Goal: Information Seeking & Learning: Find specific fact

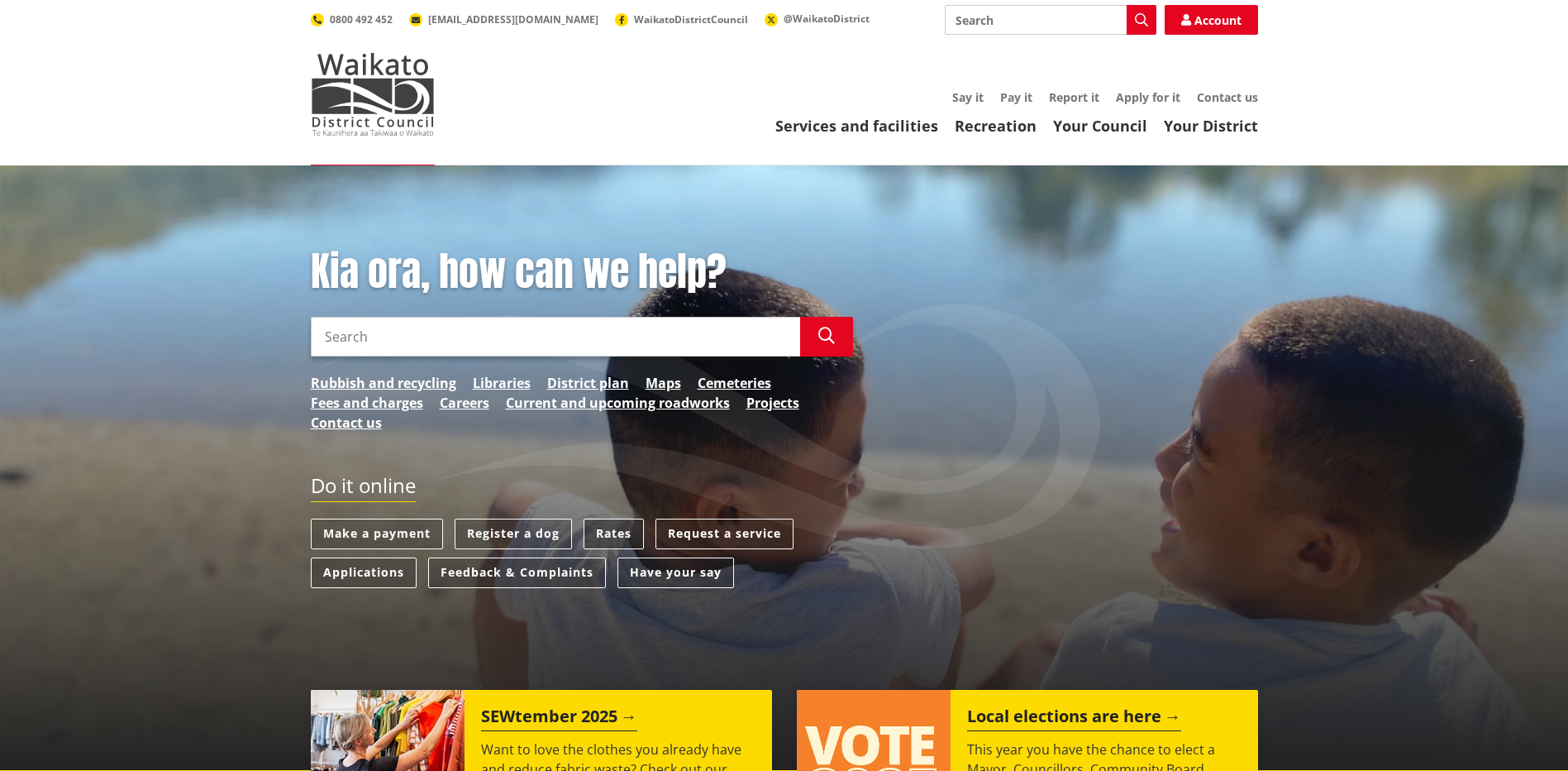
click at [632, 526] on link "Rates" at bounding box center [613, 534] width 61 height 31
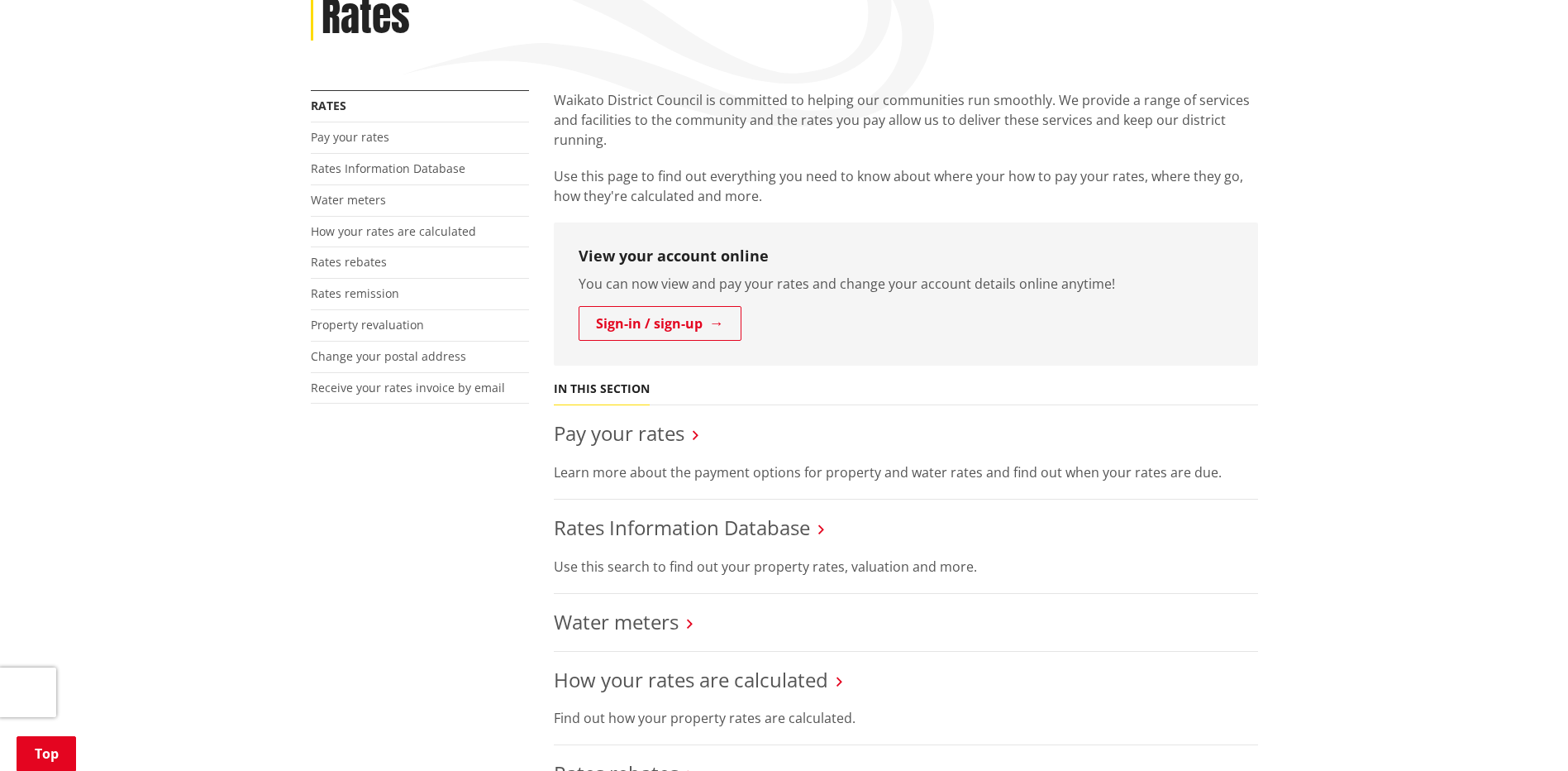
scroll to position [248, 0]
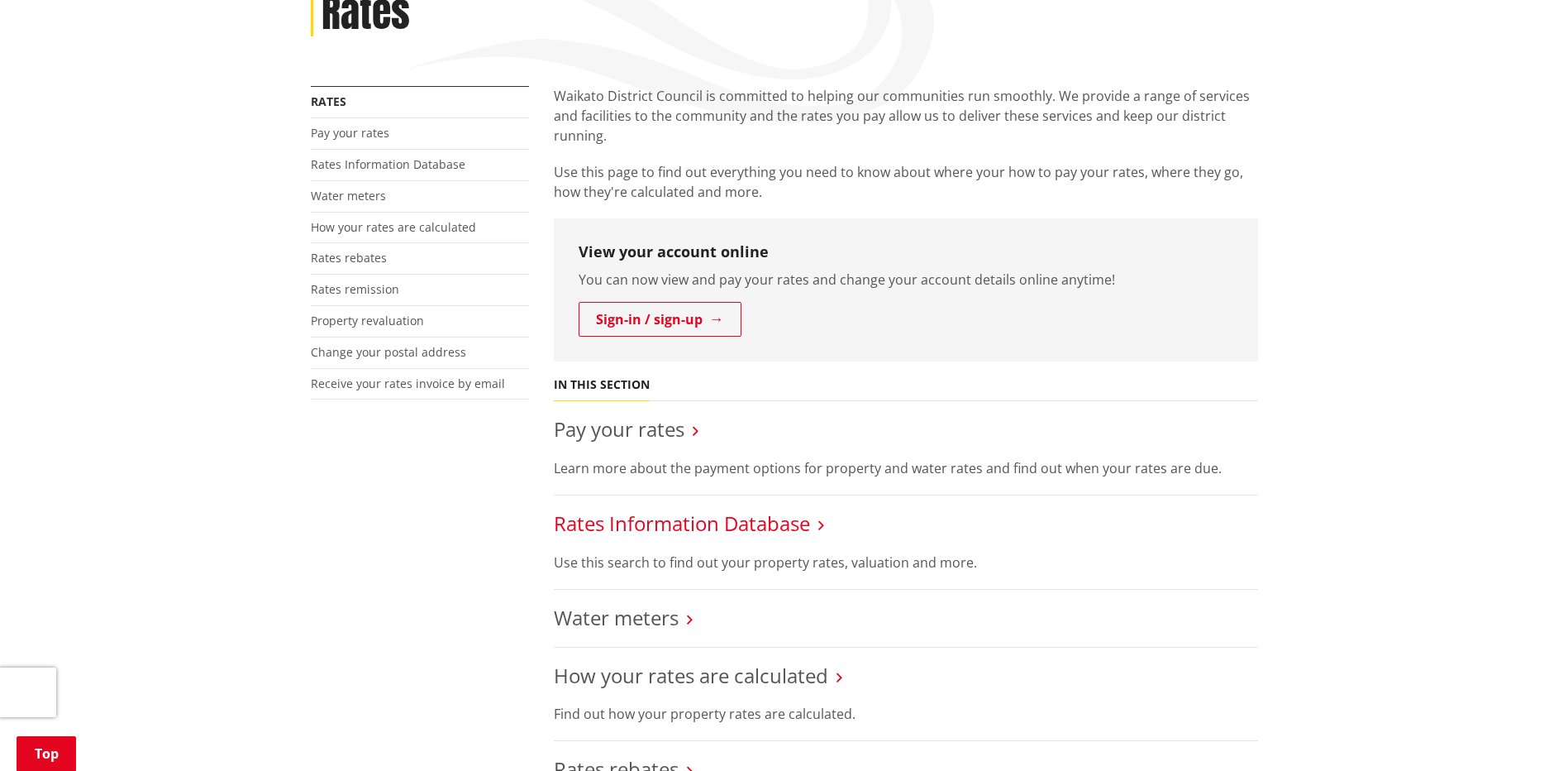
click at [705, 527] on link "Rates Information Database" at bounding box center [682, 523] width 256 height 27
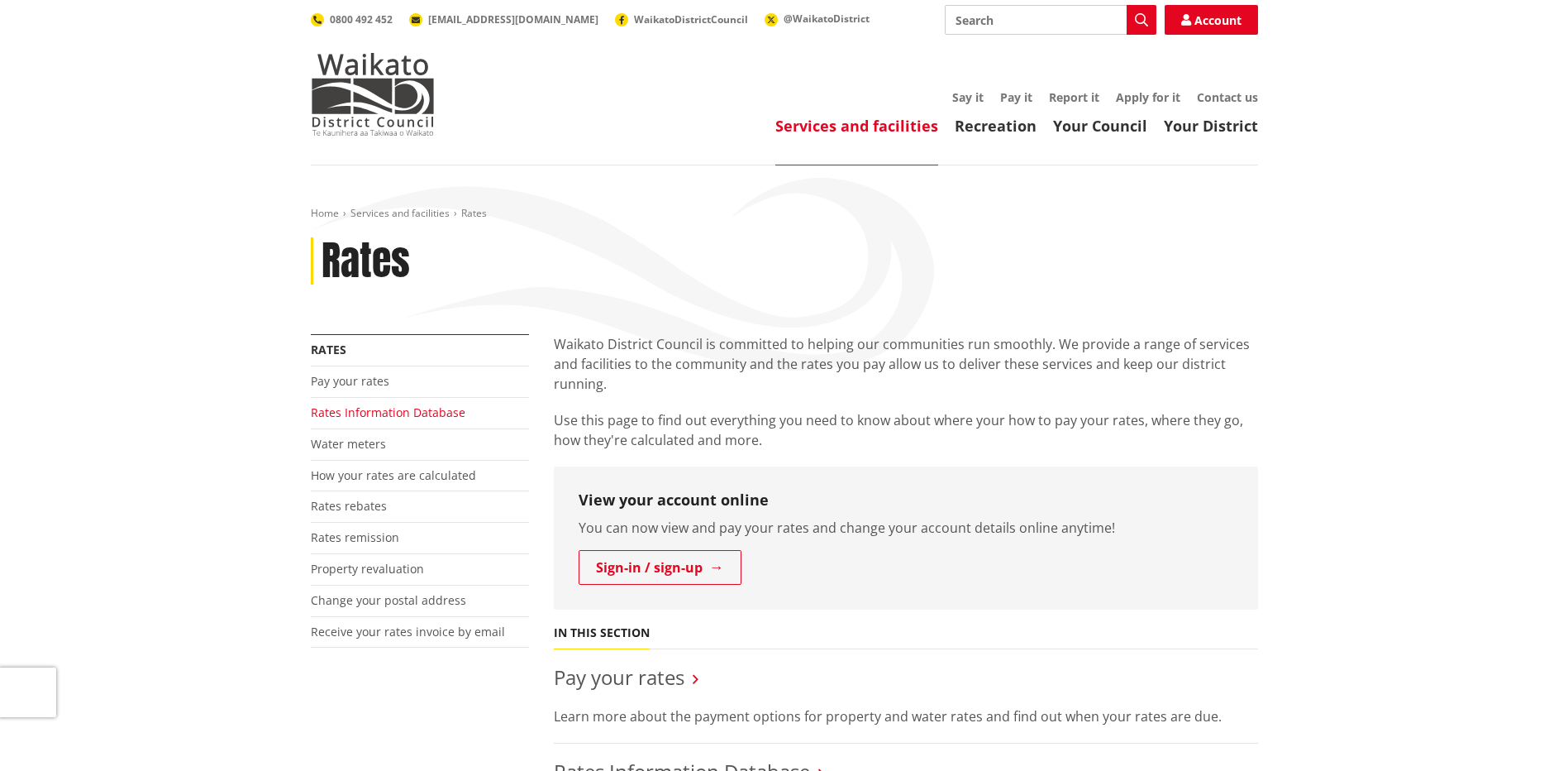
drag, startPoint x: 443, startPoint y: 415, endPoint x: 458, endPoint y: 415, distance: 15.0
click at [443, 415] on link "Rates Information Database" at bounding box center [388, 412] width 155 height 16
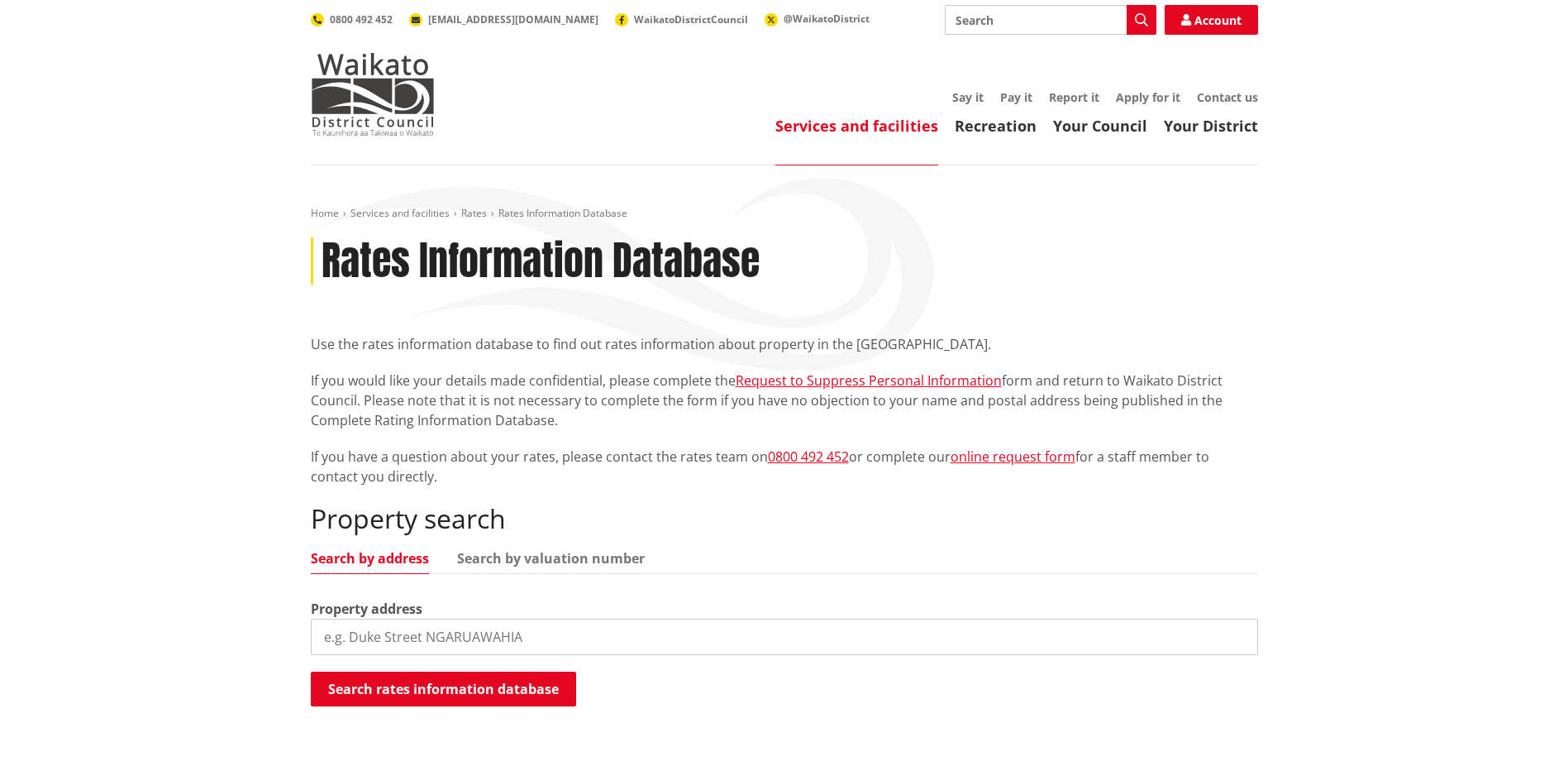
click at [526, 641] on input "search" at bounding box center [784, 637] width 947 height 37
click at [1007, 555] on ul "Search by address Search by valuation number" at bounding box center [784, 563] width 947 height 22
click at [444, 635] on input "search" at bounding box center [784, 637] width 947 height 37
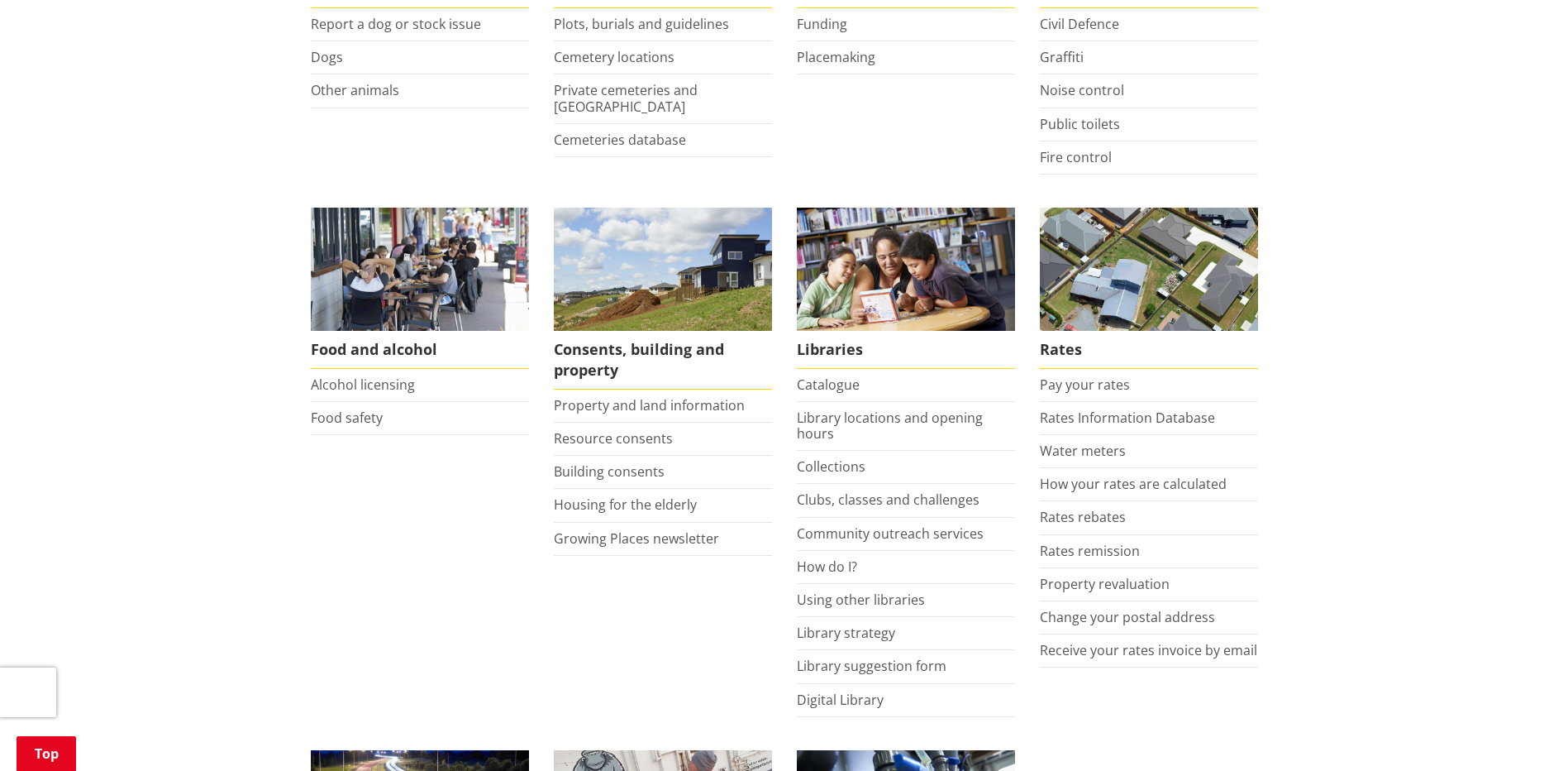
scroll to position [496, 0]
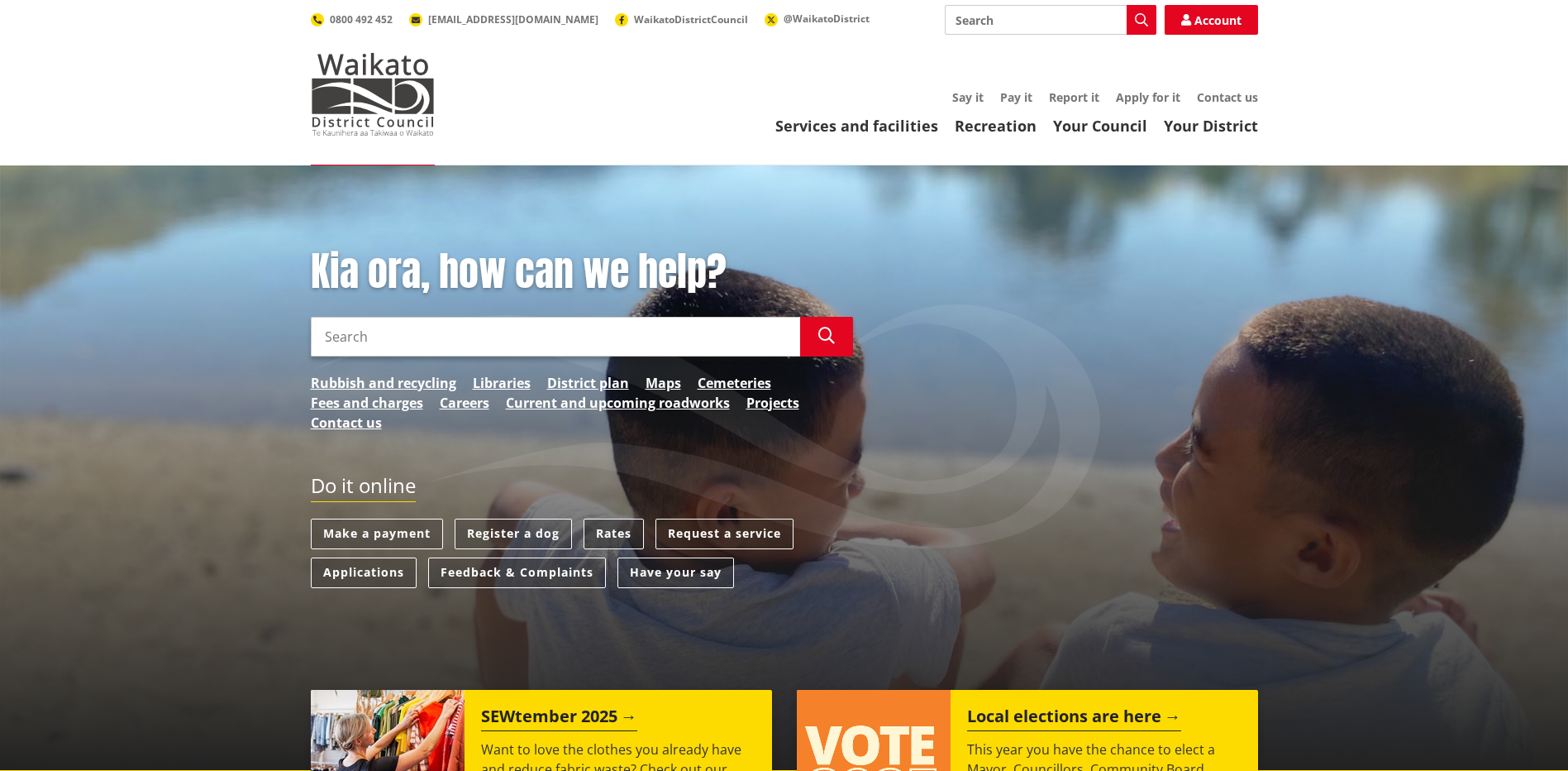
click at [625, 528] on link "Rates" at bounding box center [613, 534] width 61 height 31
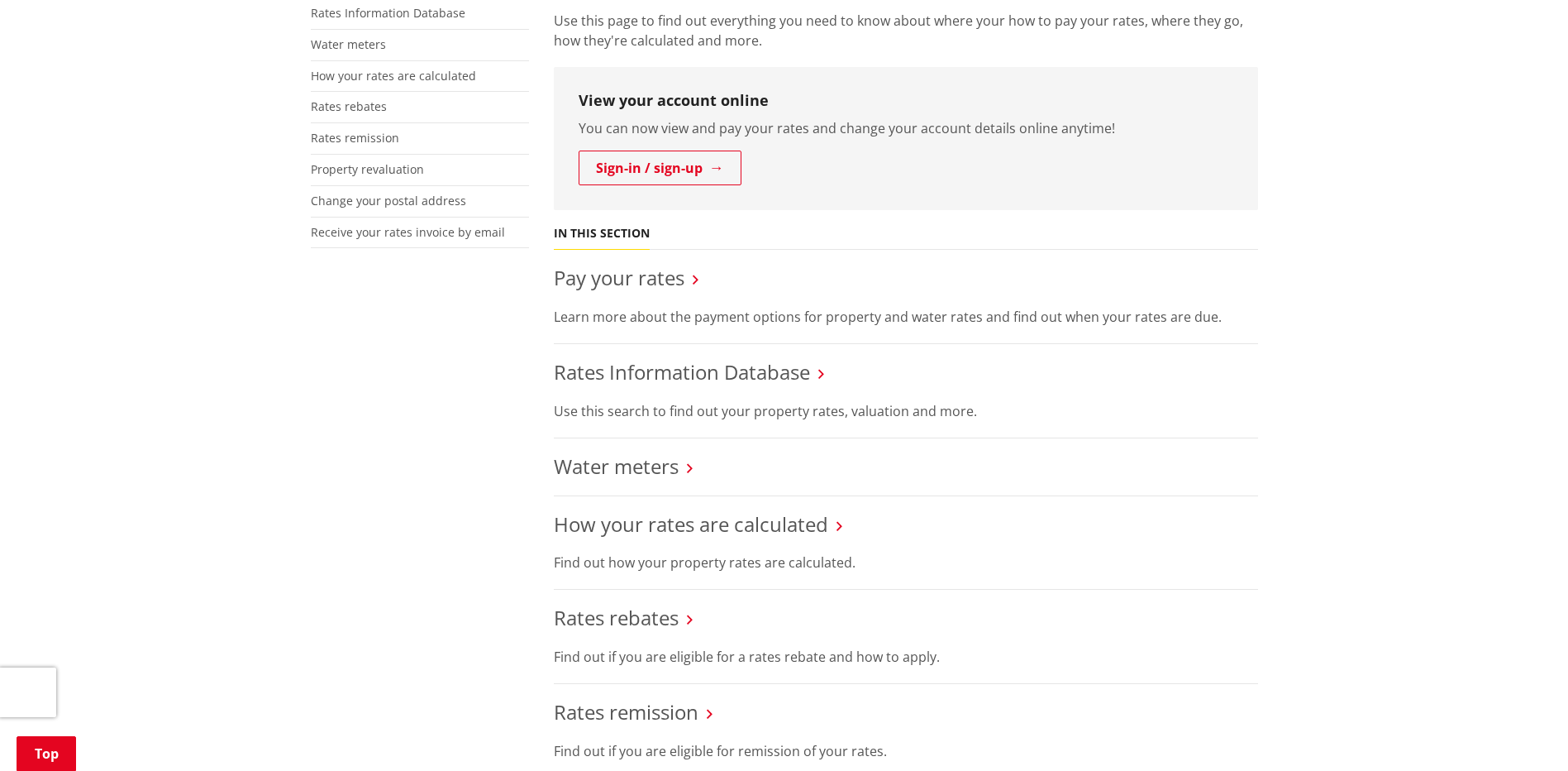
scroll to position [414, 0]
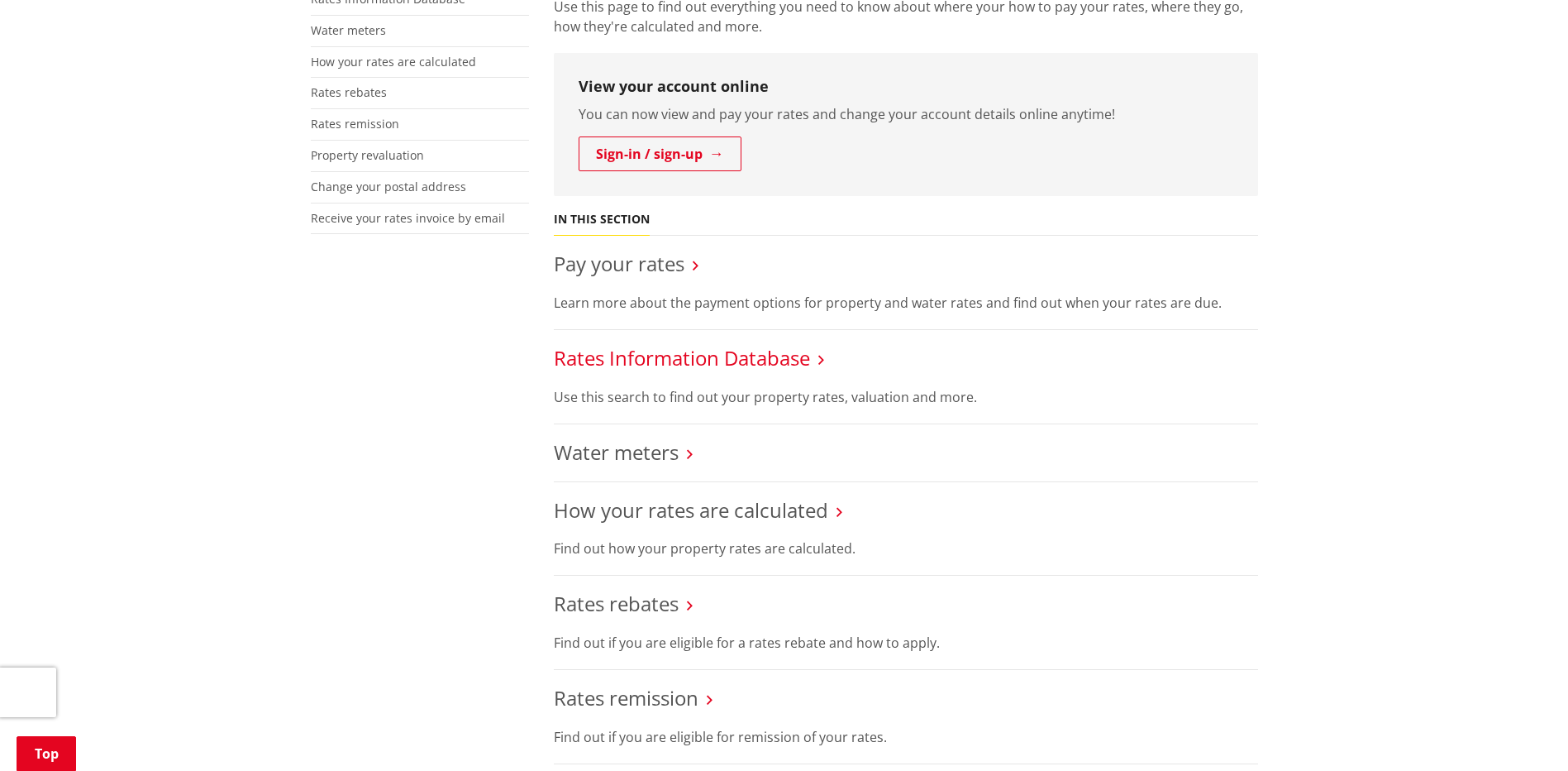
click at [691, 357] on link "Rates Information Database" at bounding box center [682, 357] width 256 height 27
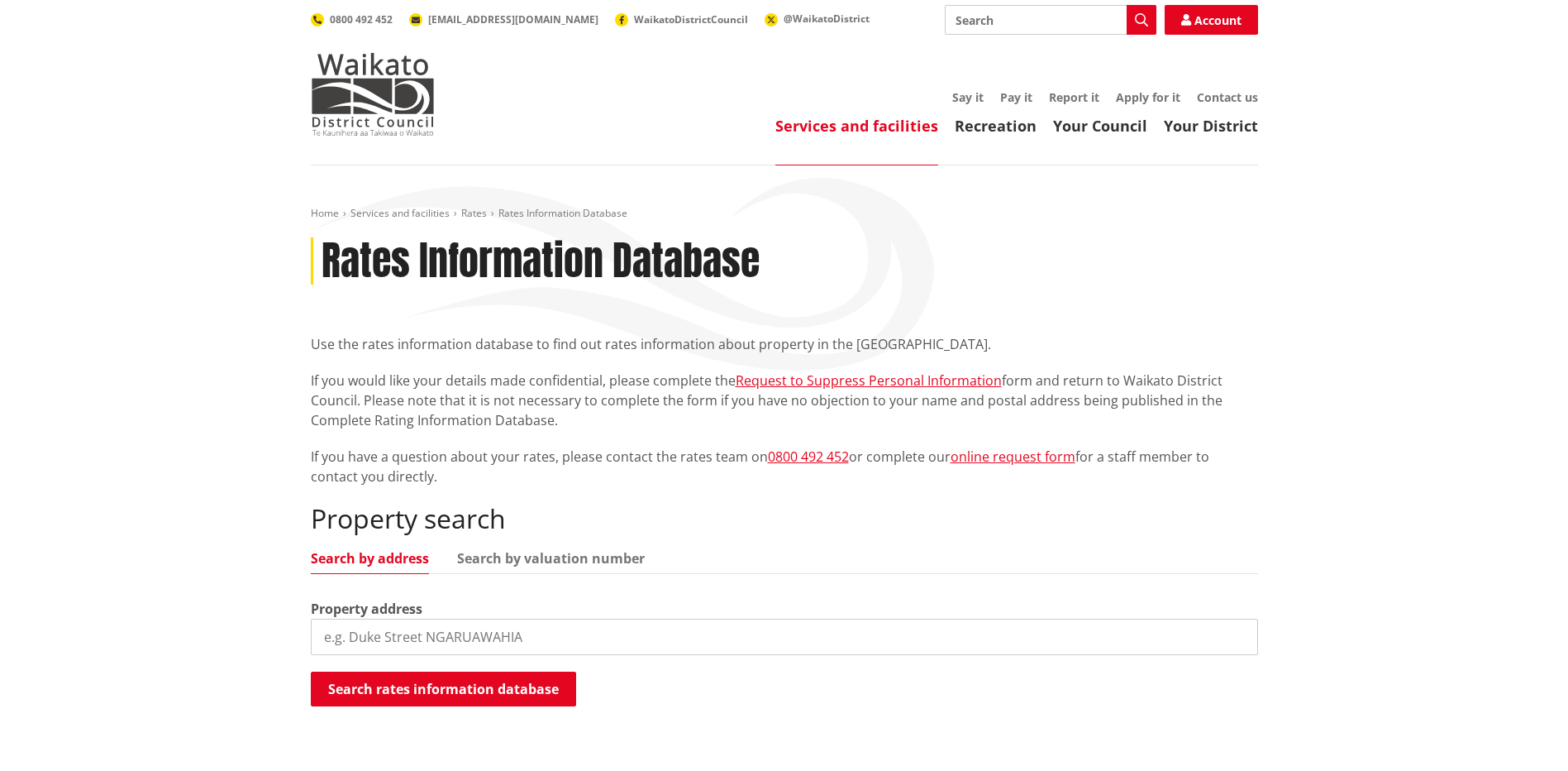
click at [502, 641] on input "search" at bounding box center [784, 637] width 947 height 37
type input "Mapiu"
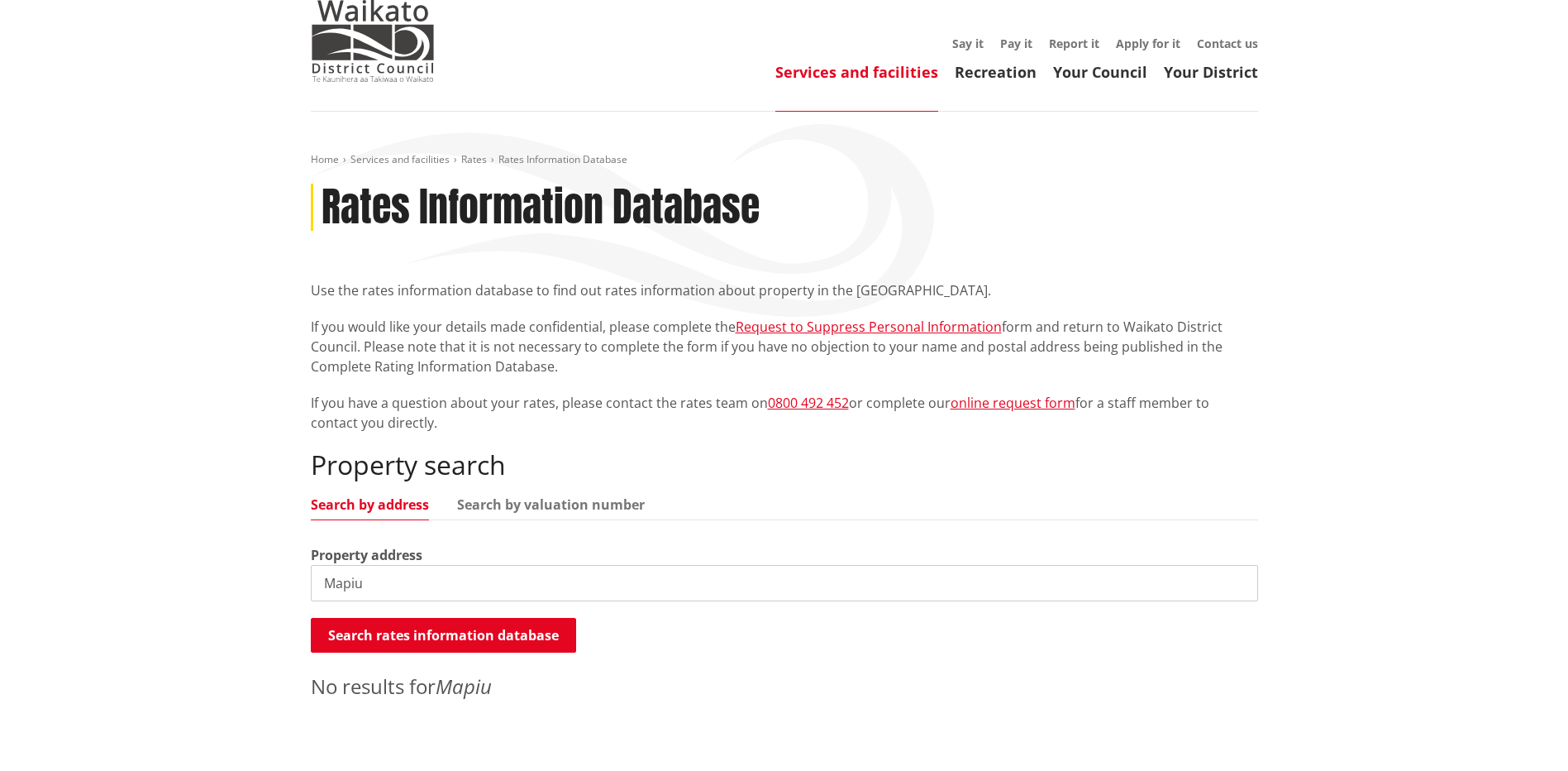
scroll to position [82, 0]
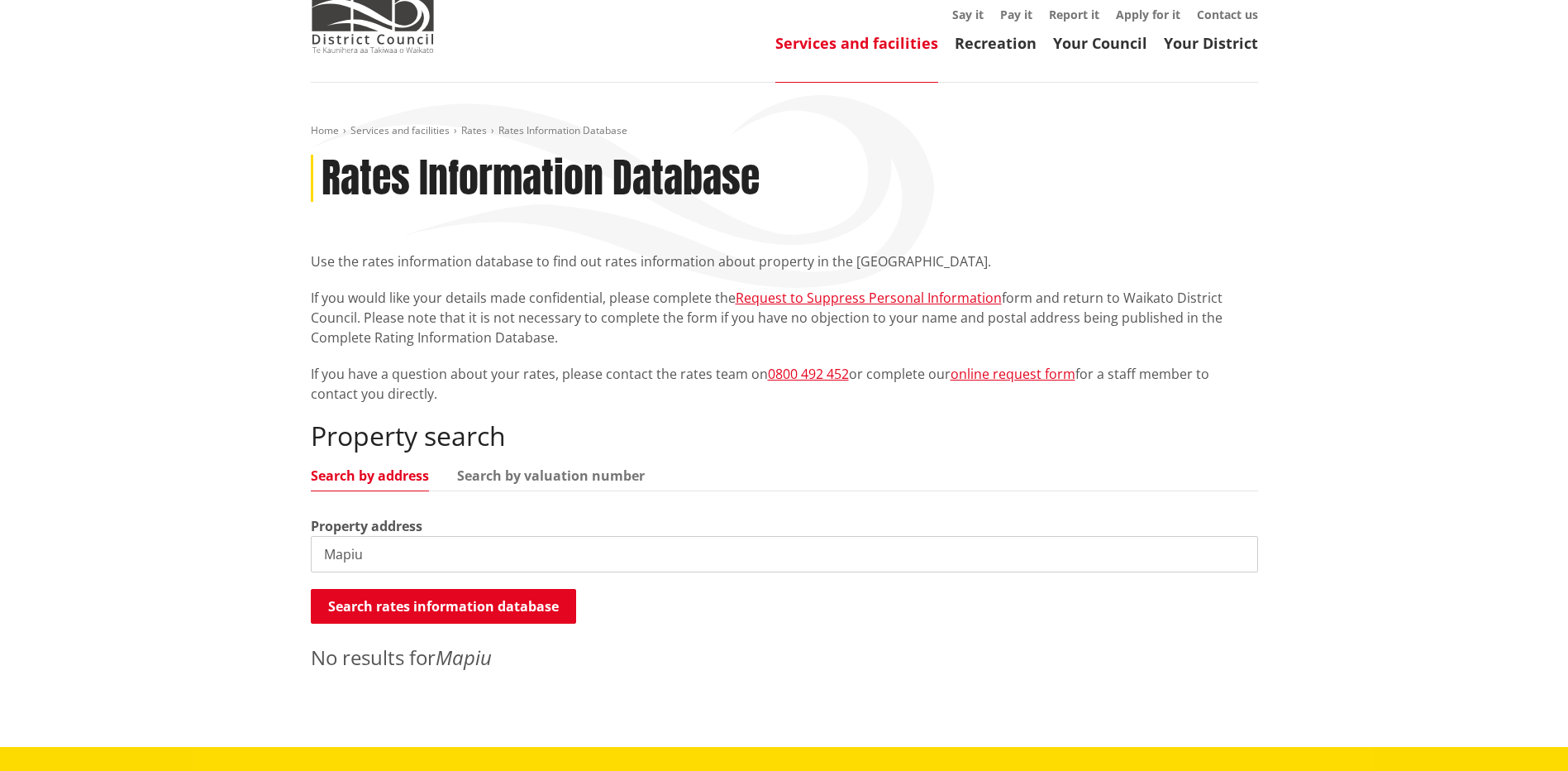
click at [419, 553] on input "Mapiu" at bounding box center [784, 555] width 947 height 37
click at [544, 478] on link "Search by valuation number" at bounding box center [550, 475] width 187 height 13
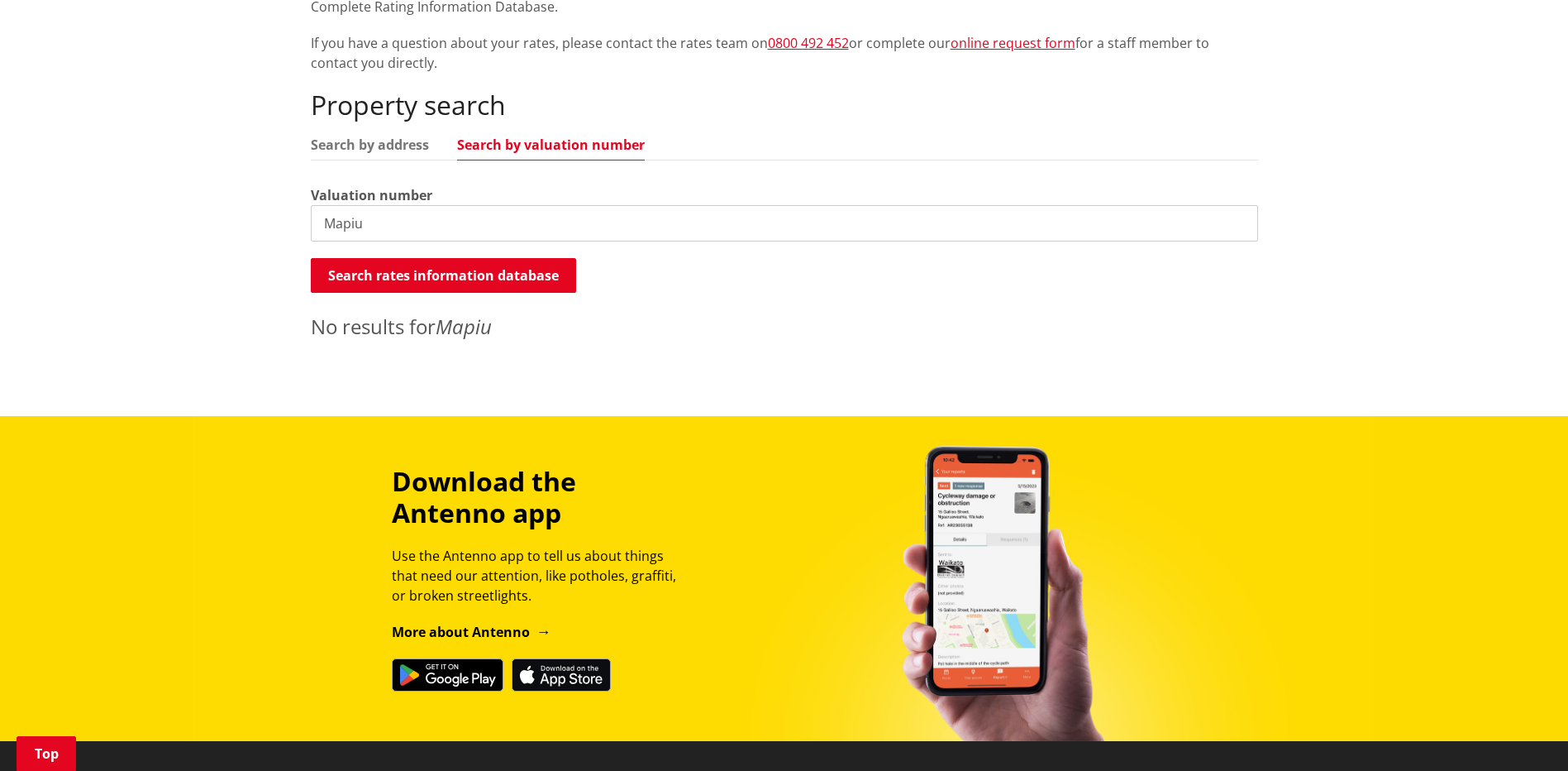
click at [387, 217] on input "Mapiu" at bounding box center [784, 223] width 947 height 37
